Goal: Check status: Check status

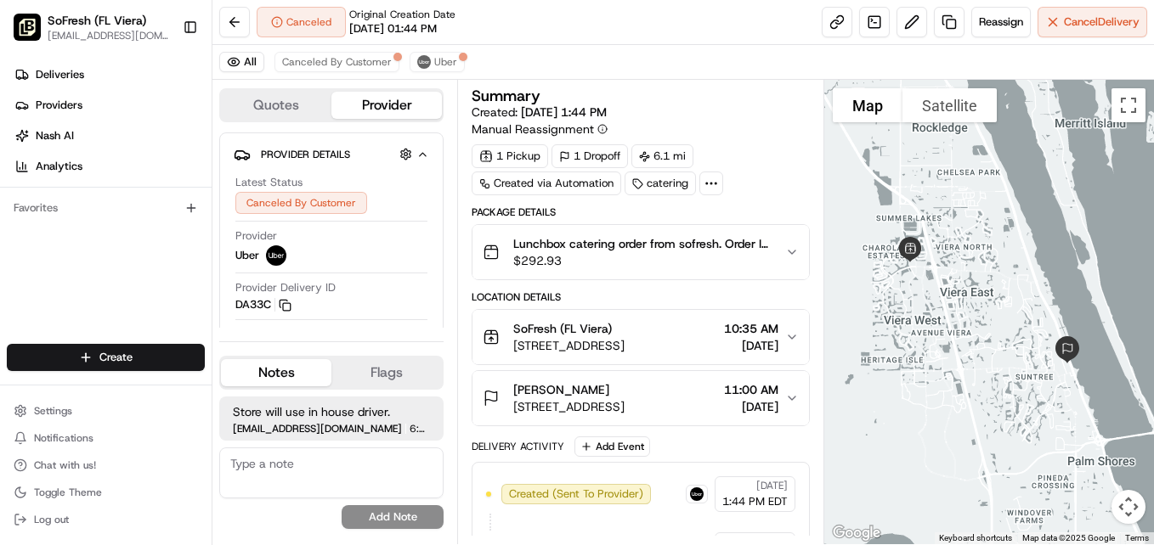
click at [794, 254] on icon "button" at bounding box center [792, 253] width 14 height 14
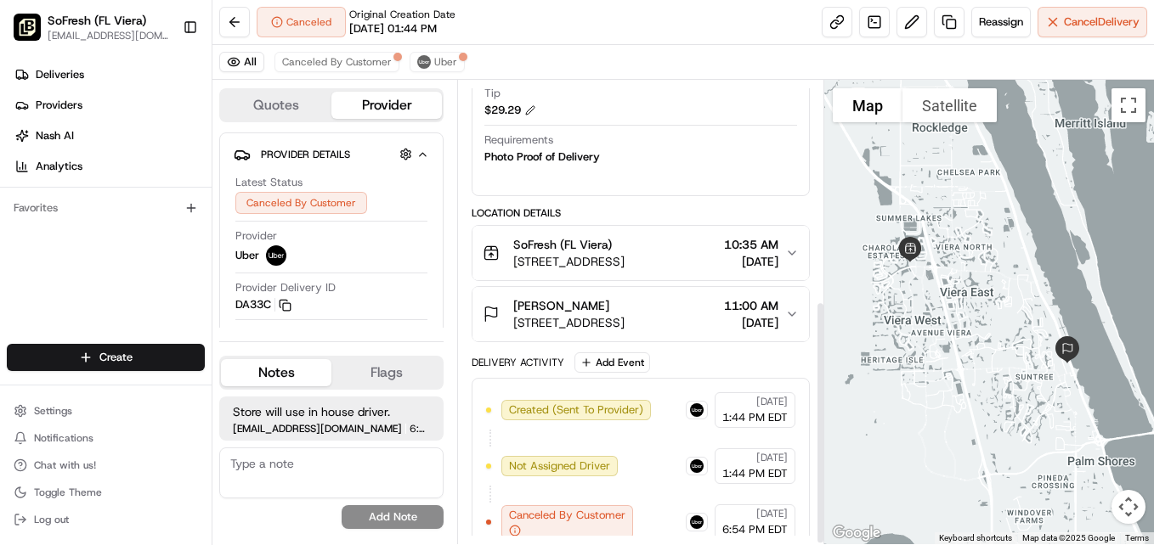
scroll to position [421, 0]
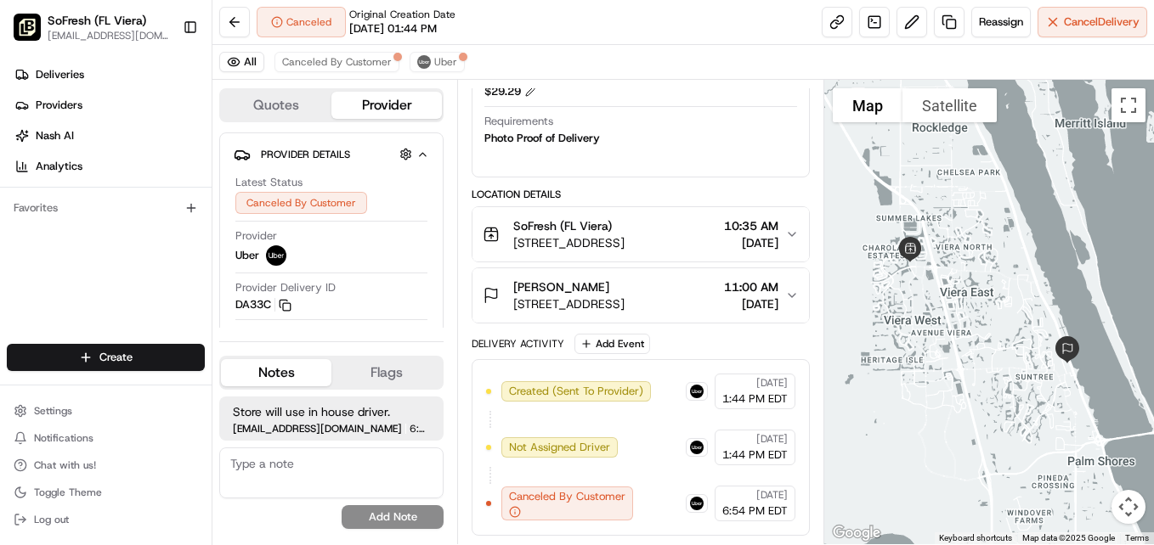
click at [789, 231] on icon "button" at bounding box center [792, 235] width 14 height 14
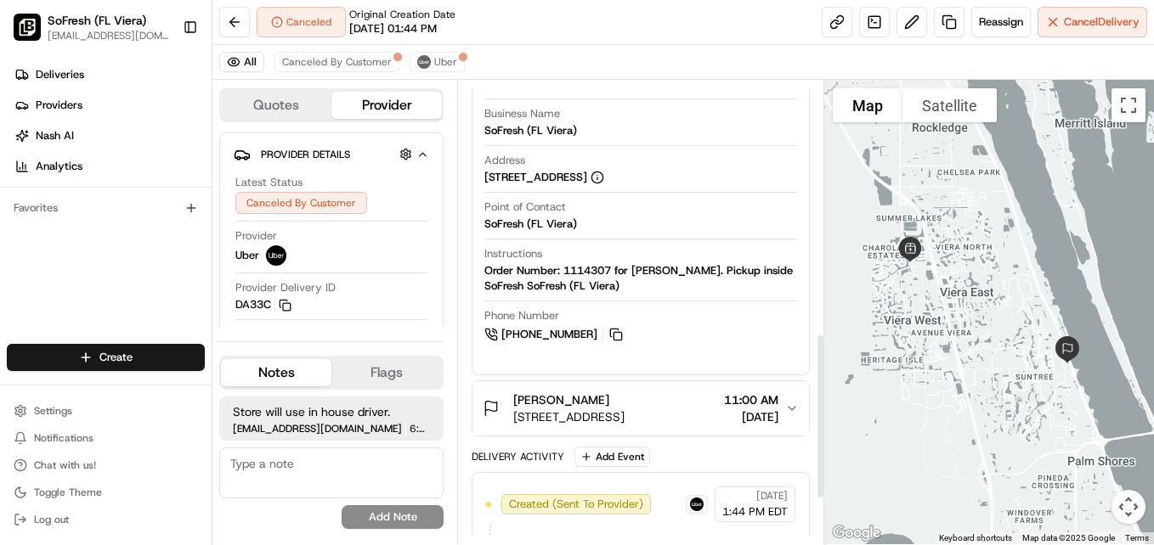
scroll to position [758, 0]
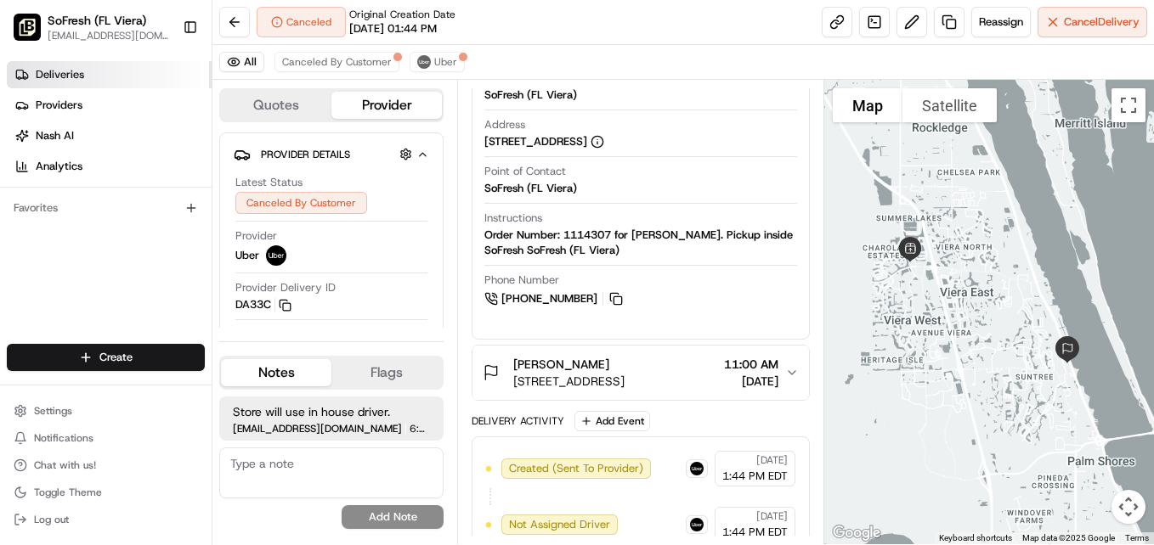
click at [78, 81] on span "Deliveries" at bounding box center [60, 74] width 48 height 15
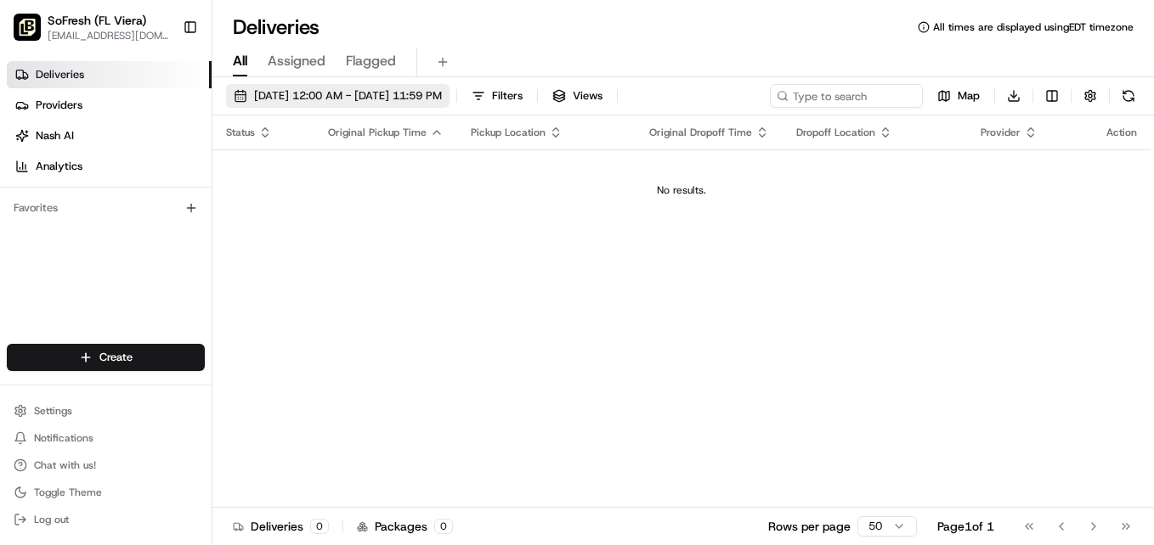
click at [293, 94] on span "[DATE] 12:00 AM - [DATE] 11:59 PM" at bounding box center [348, 95] width 188 height 15
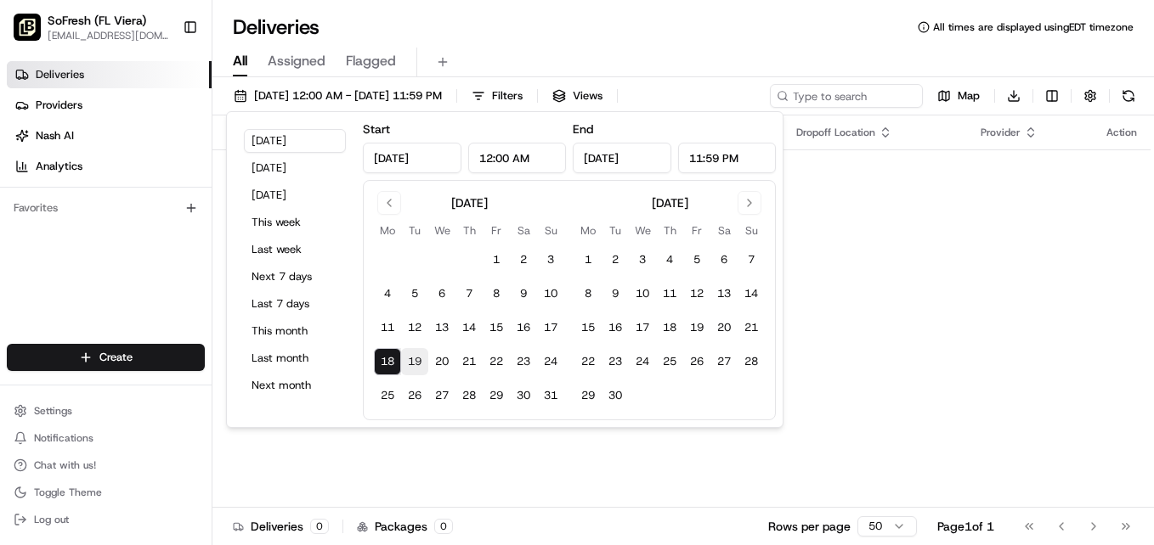
click at [417, 361] on button "19" at bounding box center [414, 361] width 27 height 27
type input "[DATE]"
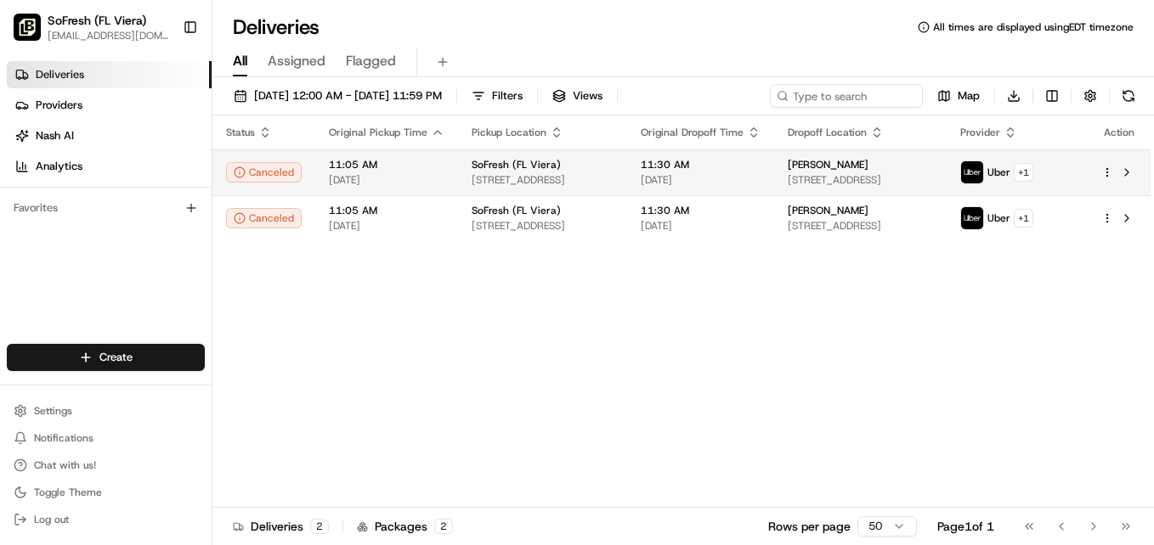
click at [930, 166] on div "[PERSON_NAME]" at bounding box center [860, 165] width 145 height 14
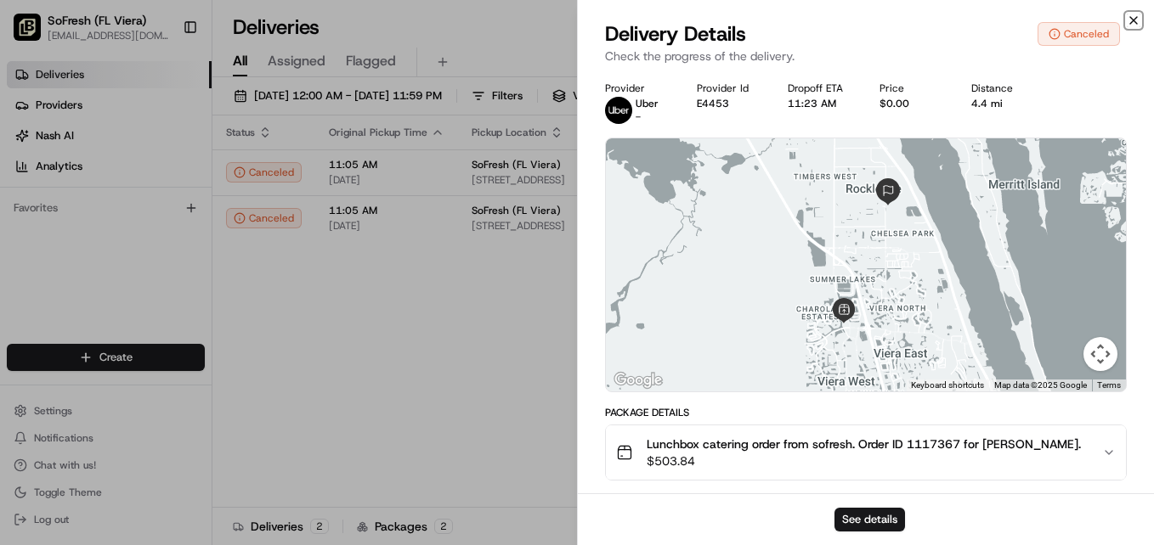
click at [1128, 17] on icon "button" at bounding box center [1134, 21] width 14 height 14
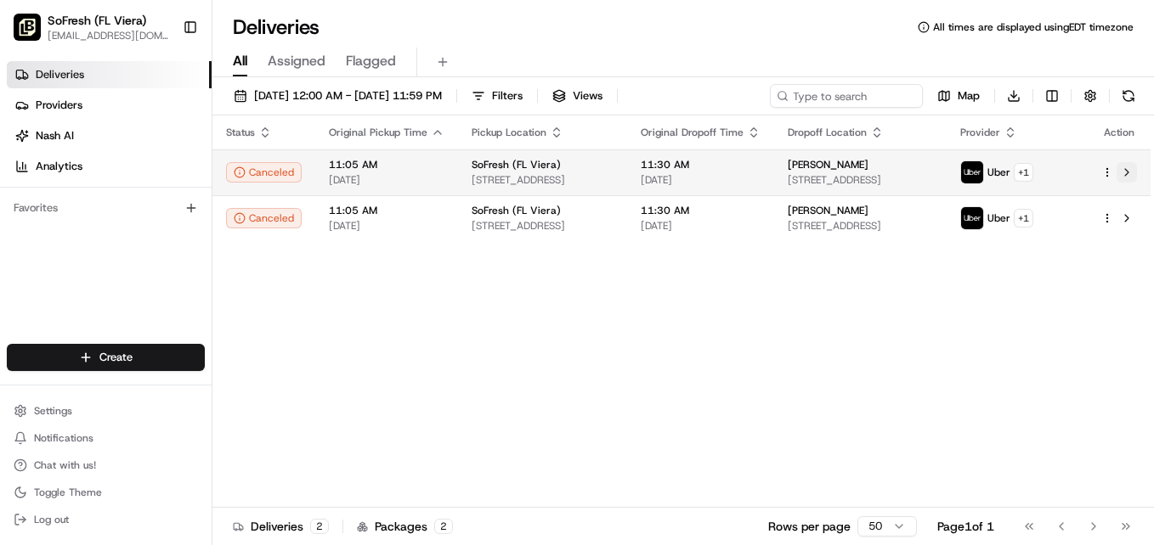
click at [1127, 172] on button at bounding box center [1126, 172] width 20 height 20
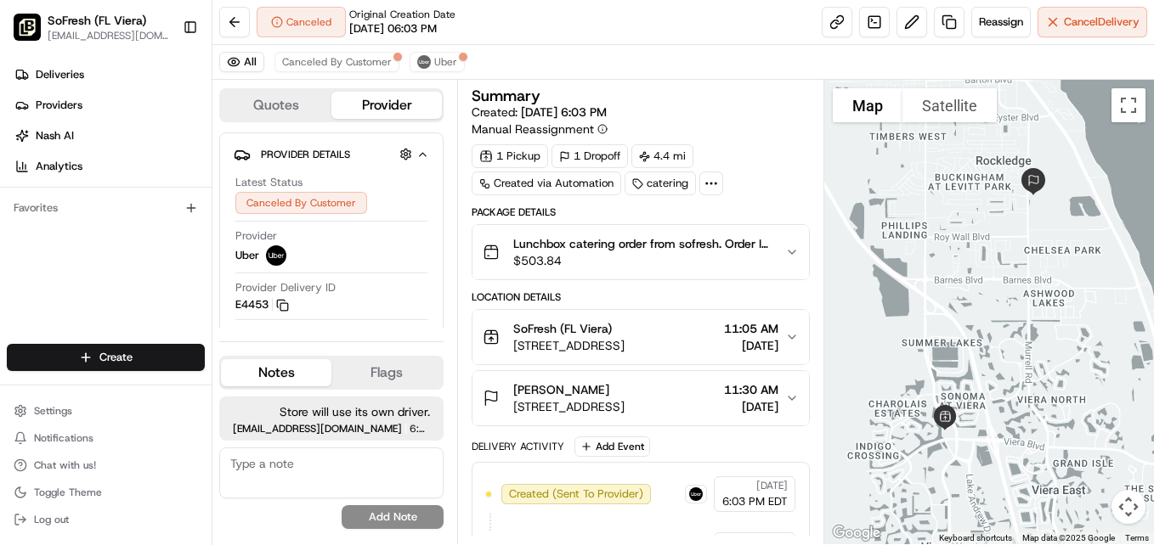
click at [787, 251] on icon "button" at bounding box center [792, 253] width 14 height 14
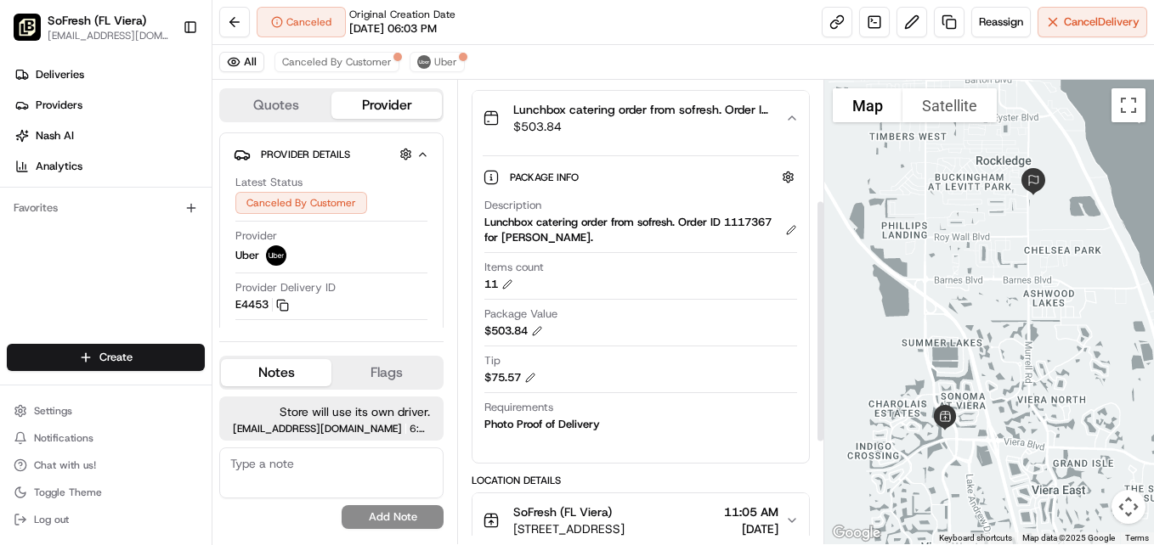
scroll to position [124, 0]
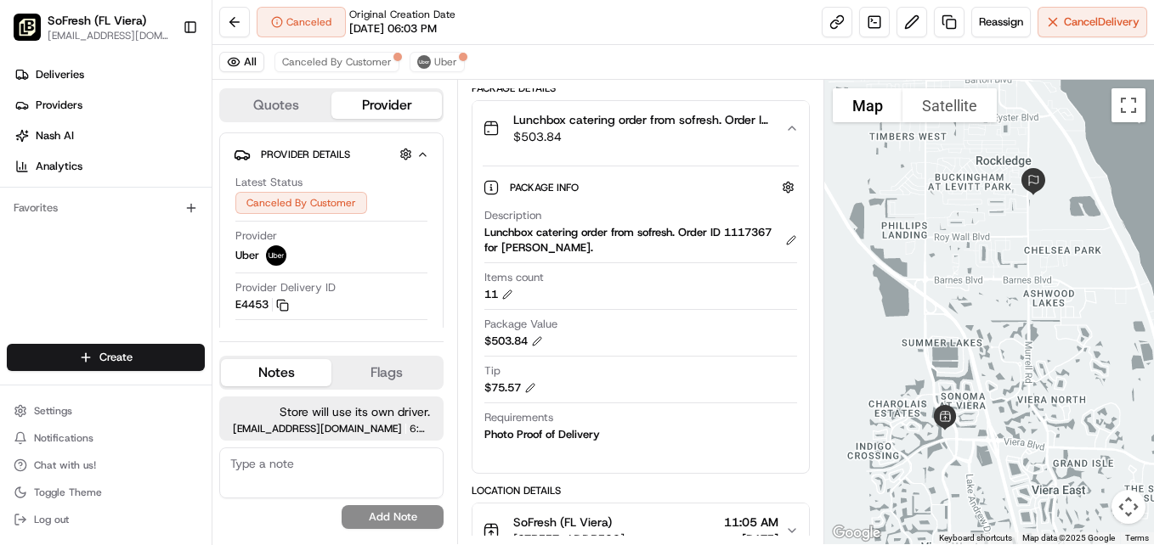
click at [795, 130] on icon "button" at bounding box center [791, 128] width 7 height 3
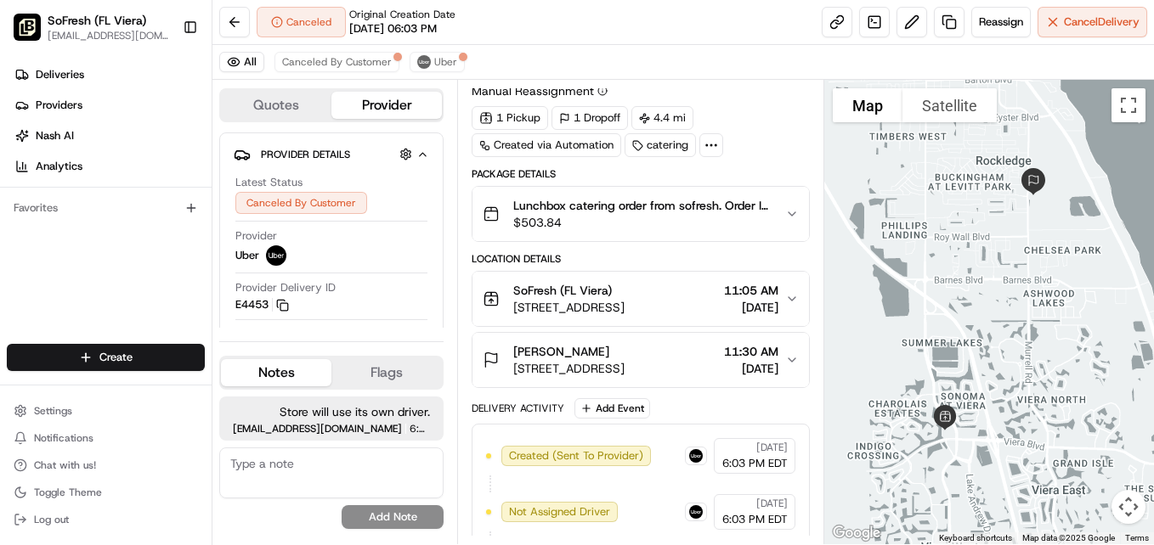
scroll to position [0, 0]
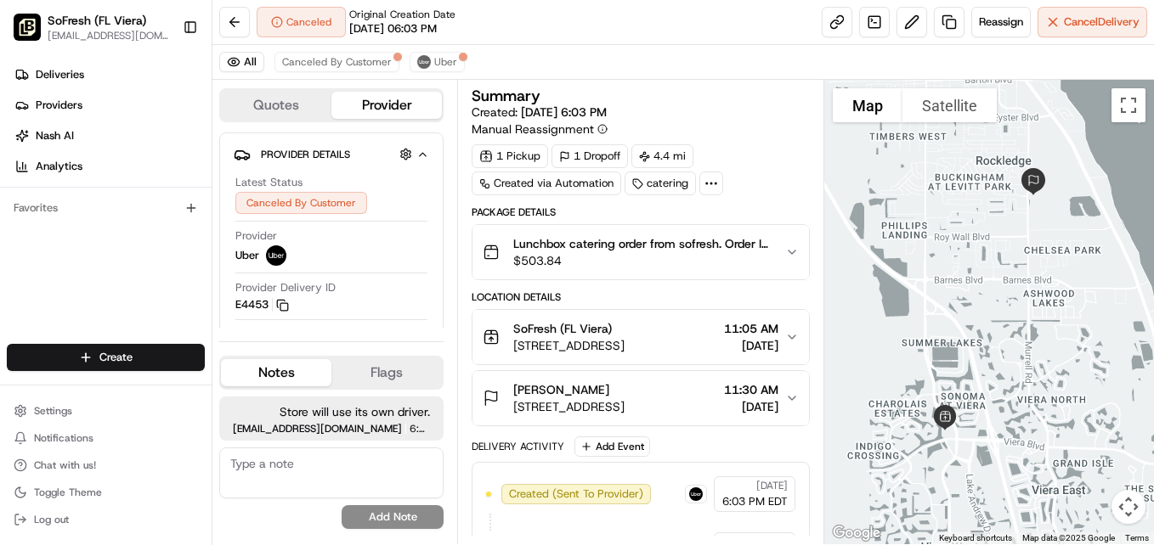
click at [777, 248] on div "Lunchbox catering order from sofresh. Order ID 1117367 for Kami Thurman. $503.84" at bounding box center [634, 252] width 302 height 34
